Goal: Information Seeking & Learning: Learn about a topic

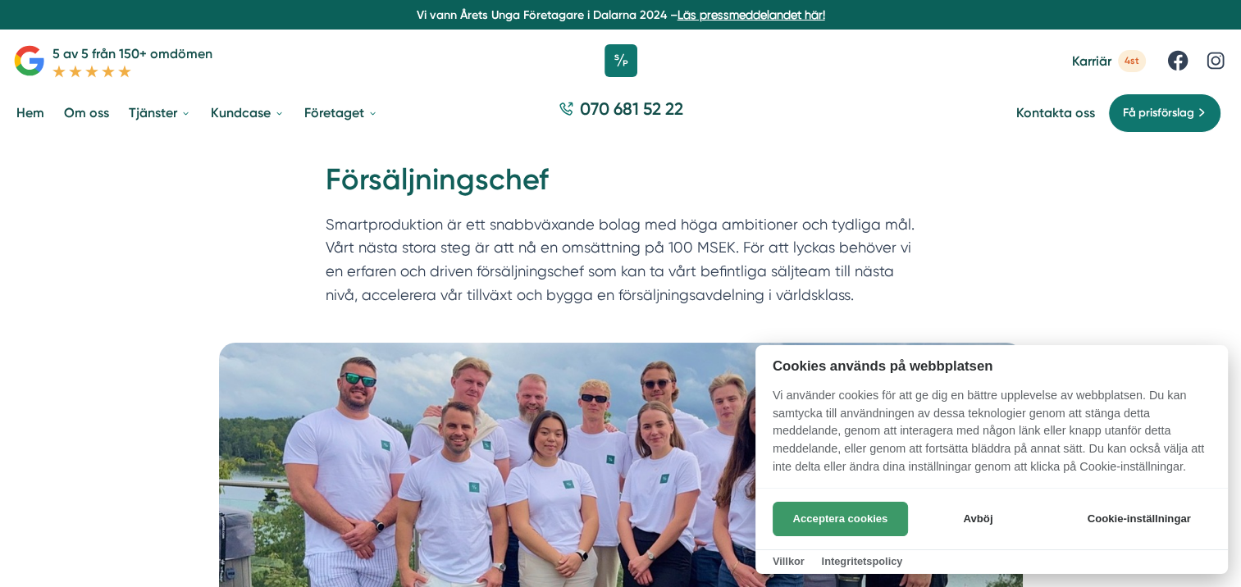
click at [835, 505] on button "Acceptera cookies" at bounding box center [840, 519] width 135 height 34
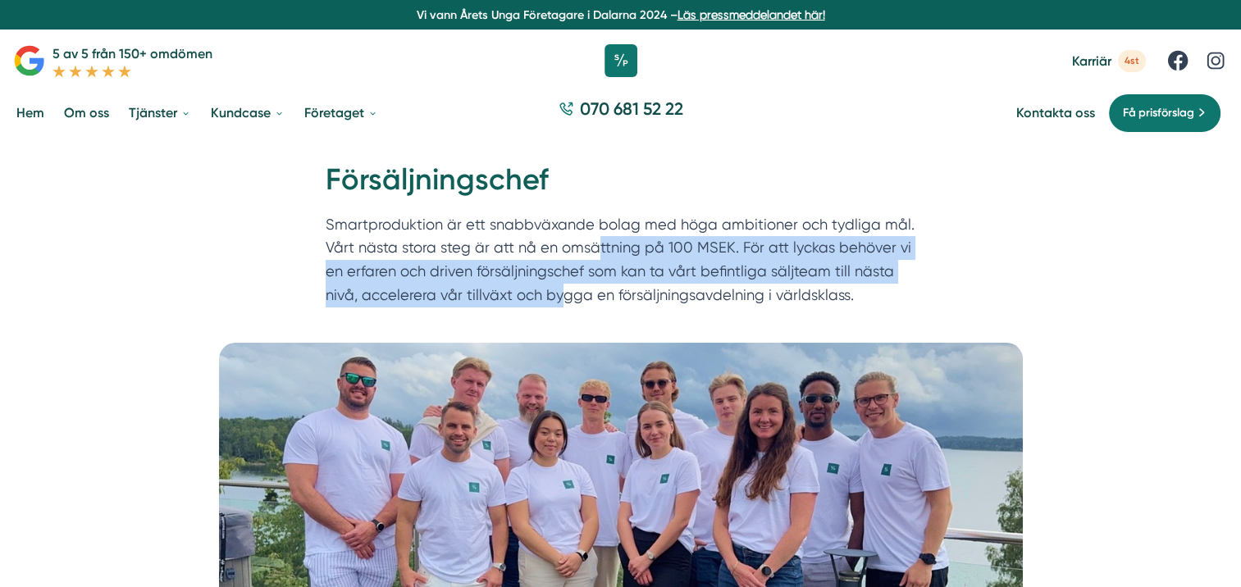
drag, startPoint x: 595, startPoint y: 246, endPoint x: 557, endPoint y: 285, distance: 54.5
click at [557, 285] on p "Smartproduktion är ett snabbväxande bolag med höga ambitioner och tydliga mål. …" at bounding box center [621, 264] width 591 height 102
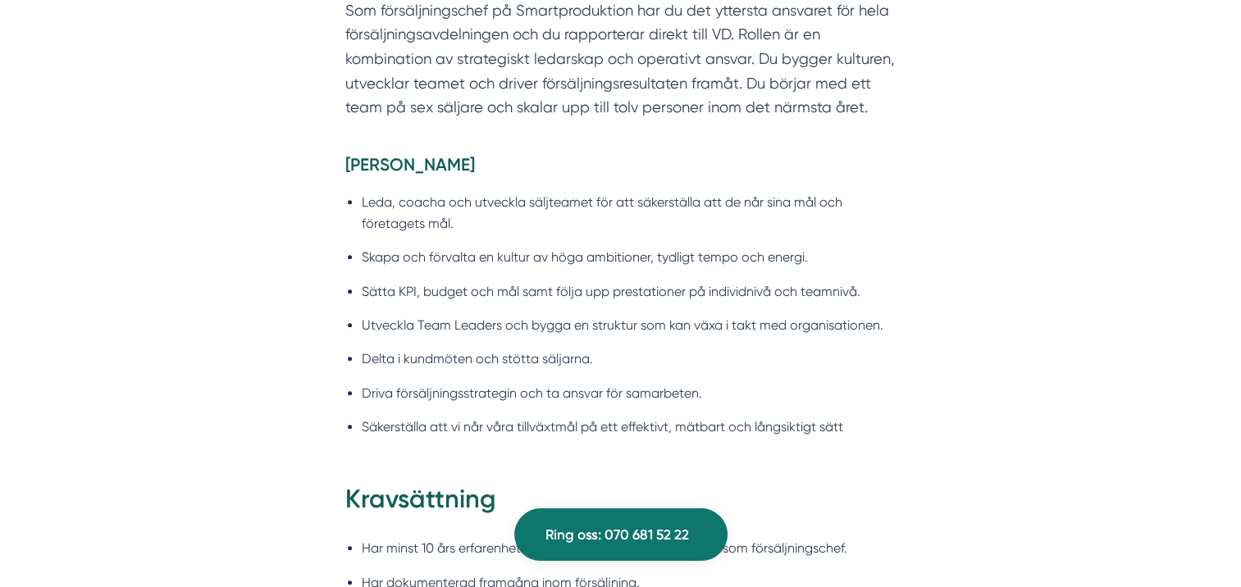
scroll to position [1305, 0]
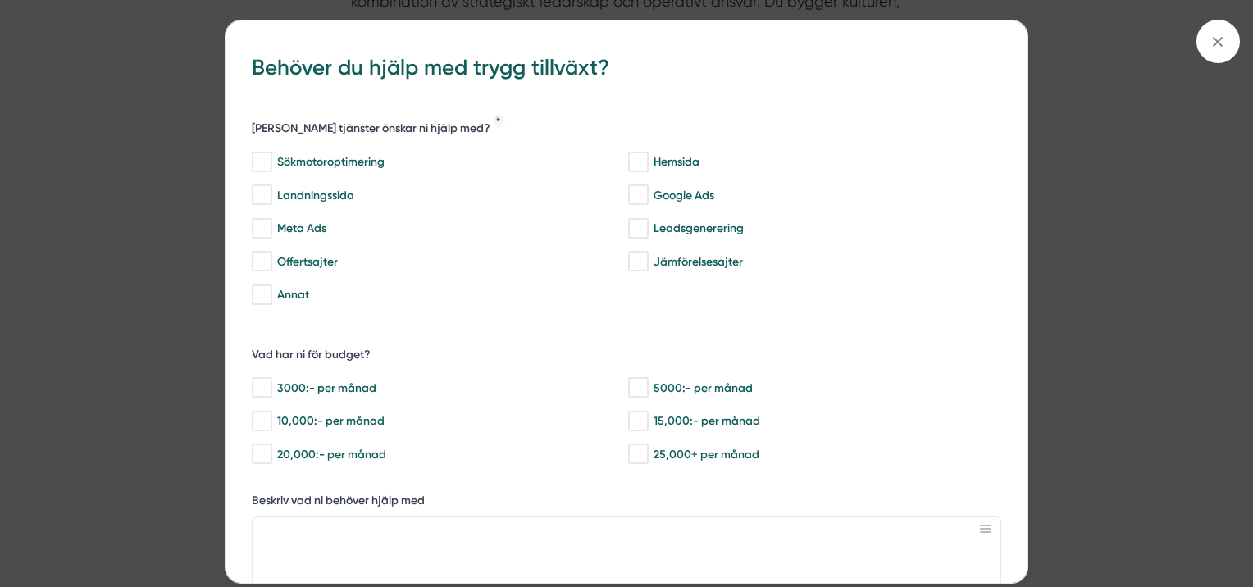
click at [1215, 41] on icon at bounding box center [1218, 42] width 18 height 18
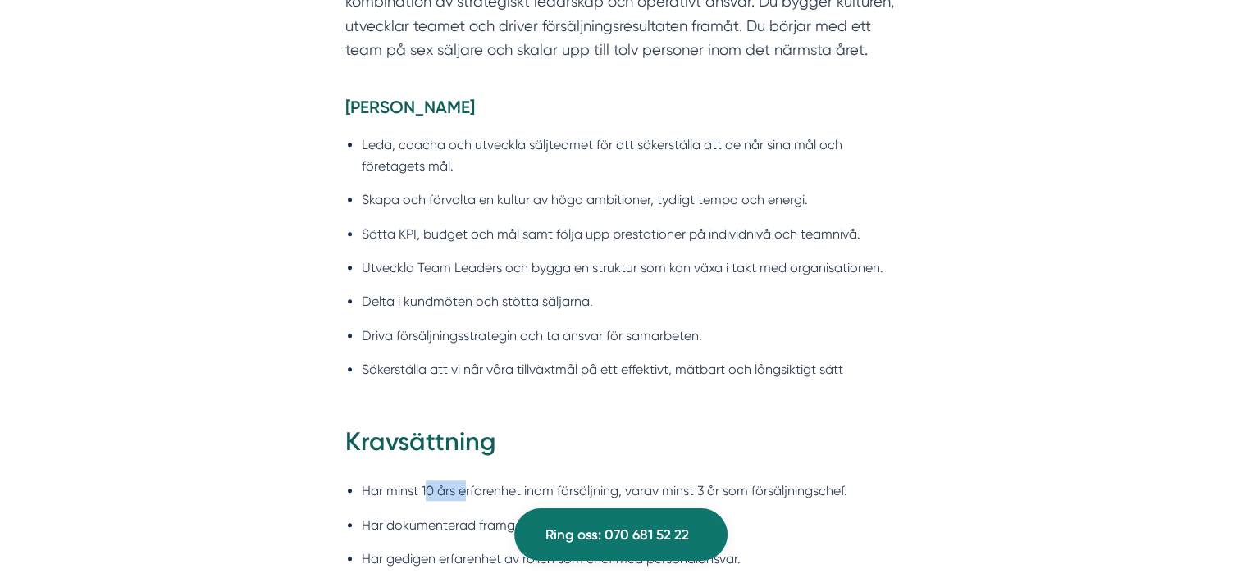
drag, startPoint x: 429, startPoint y: 486, endPoint x: 465, endPoint y: 493, distance: 36.8
click at [465, 493] on li "Har minst 10 års erfarenhet inom försäljning, varav minst 3 år som försäljnings…" at bounding box center [629, 491] width 535 height 21
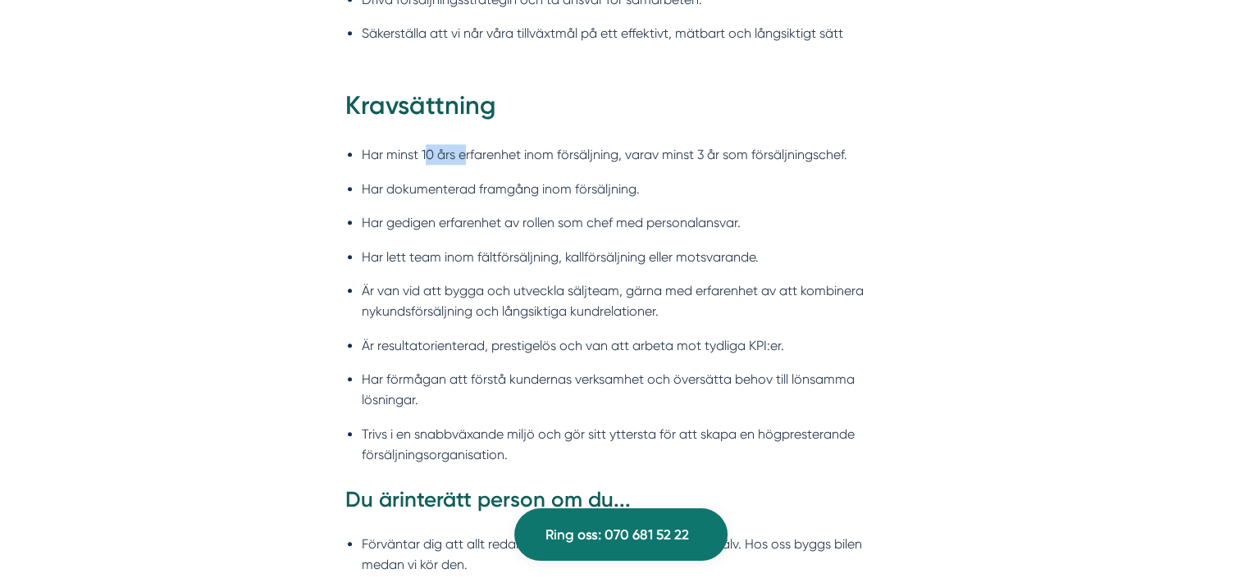
scroll to position [1651, 0]
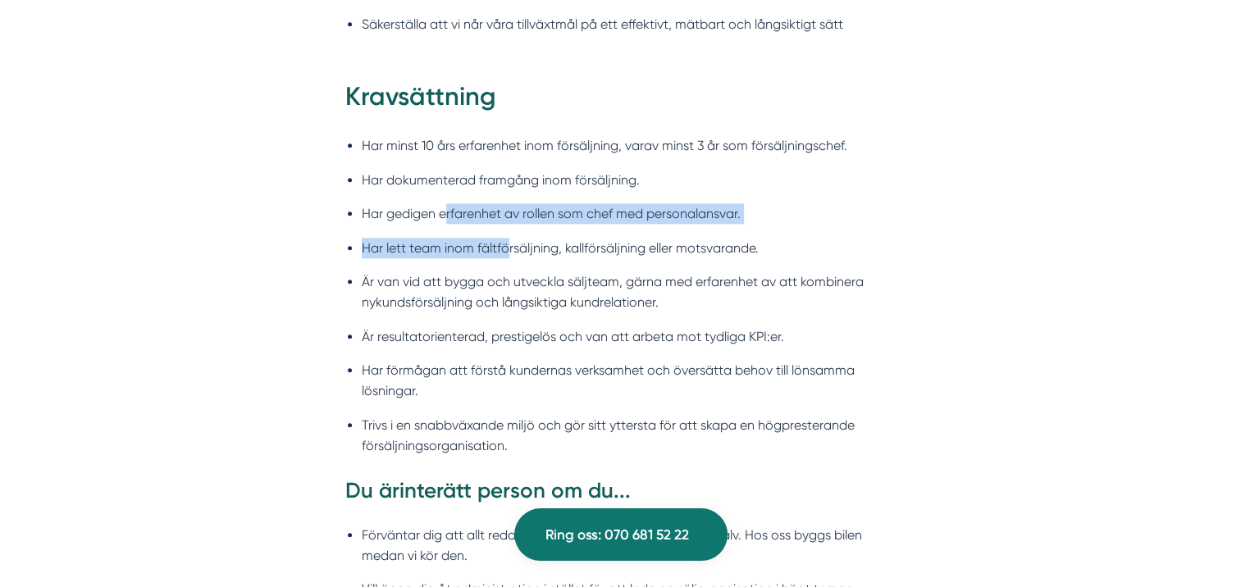
drag, startPoint x: 444, startPoint y: 211, endPoint x: 508, endPoint y: 246, distance: 73.1
click at [508, 246] on ul "Har minst 10 års erfarenhet inom försäljning, varav minst 3 år som försäljnings…" at bounding box center [620, 300] width 551 height 351
